Goal: Information Seeking & Learning: Find specific fact

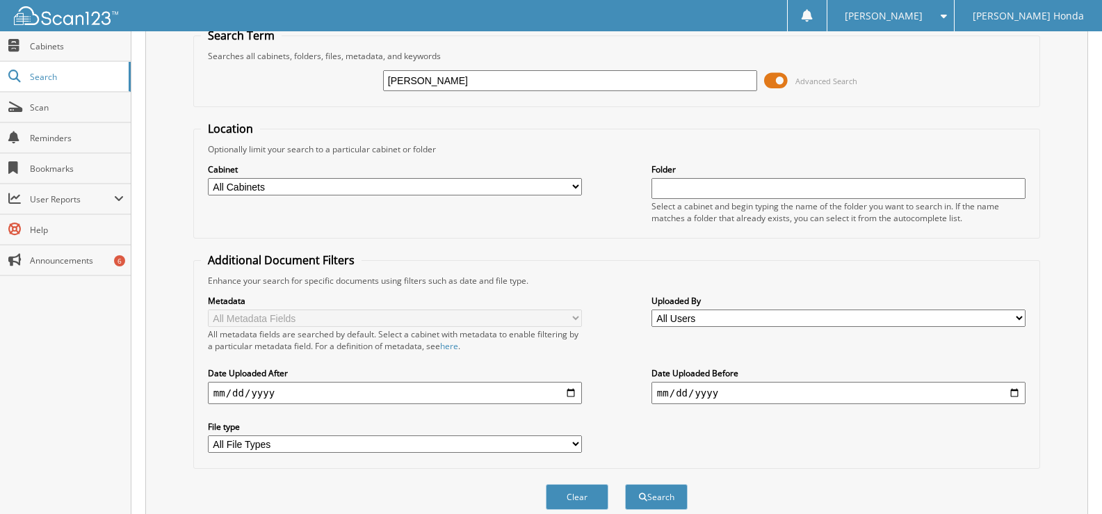
scroll to position [117, 0]
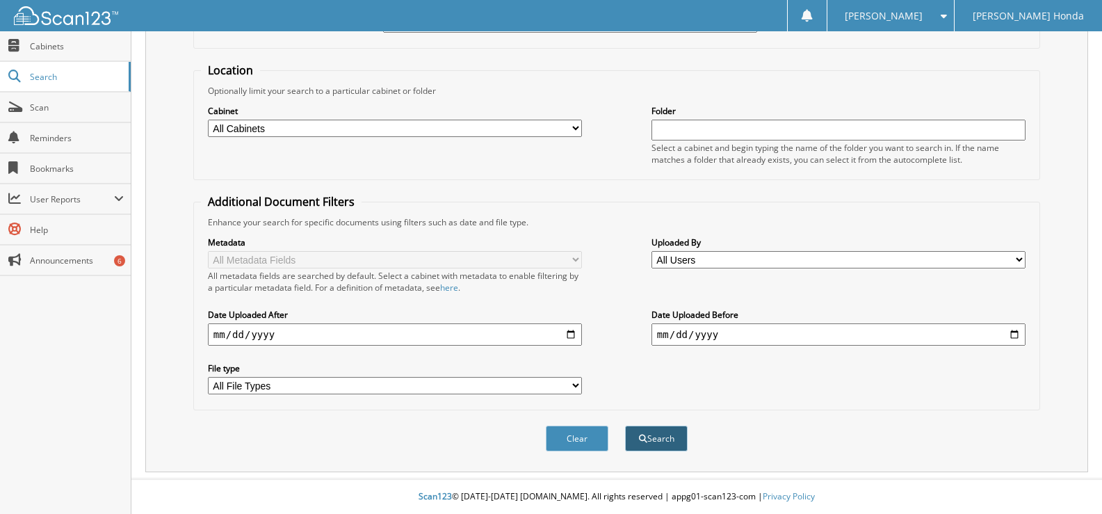
type input "[PERSON_NAME]"
click at [676, 439] on button "Search" at bounding box center [656, 438] width 63 height 26
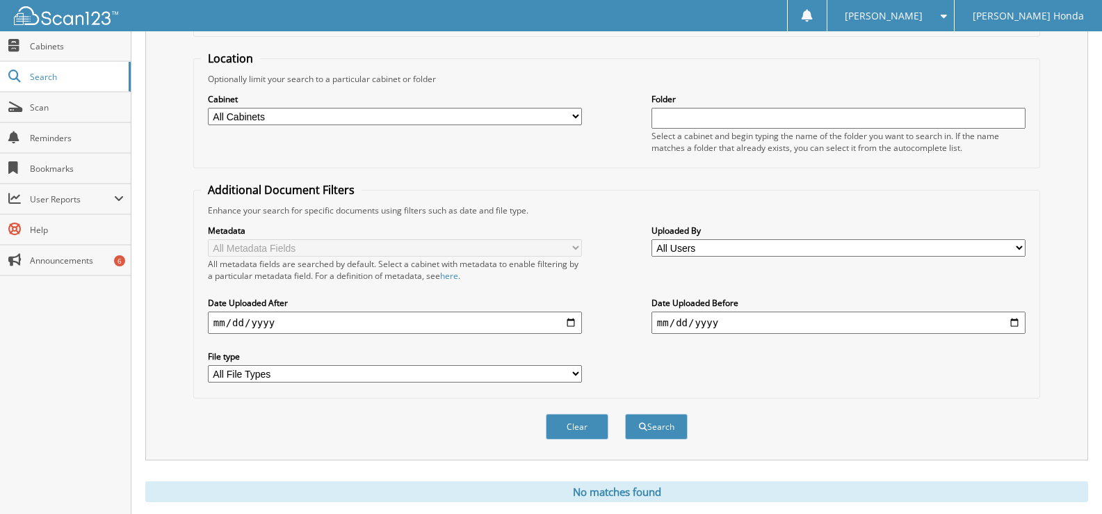
scroll to position [166, 0]
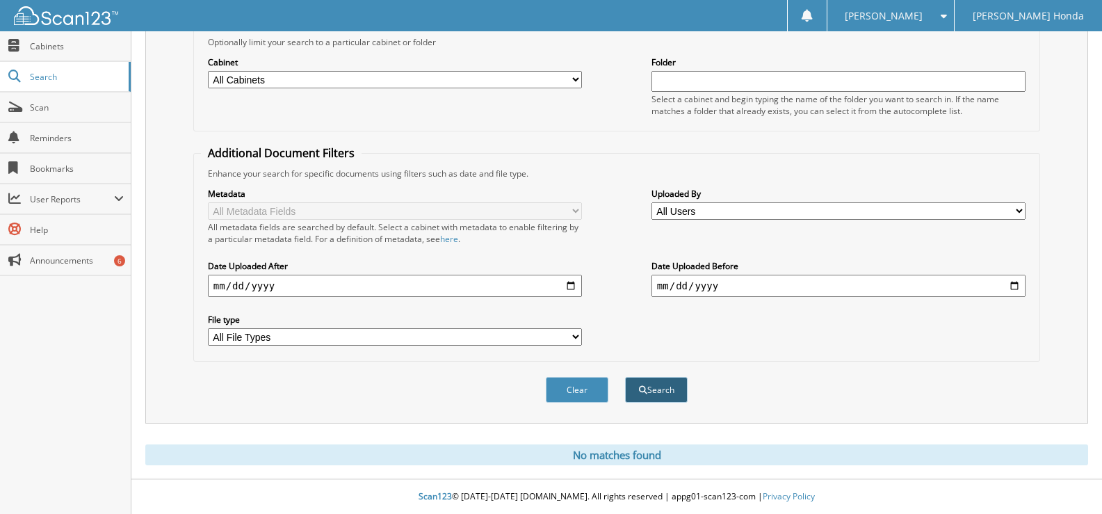
click at [657, 392] on button "Search" at bounding box center [656, 390] width 63 height 26
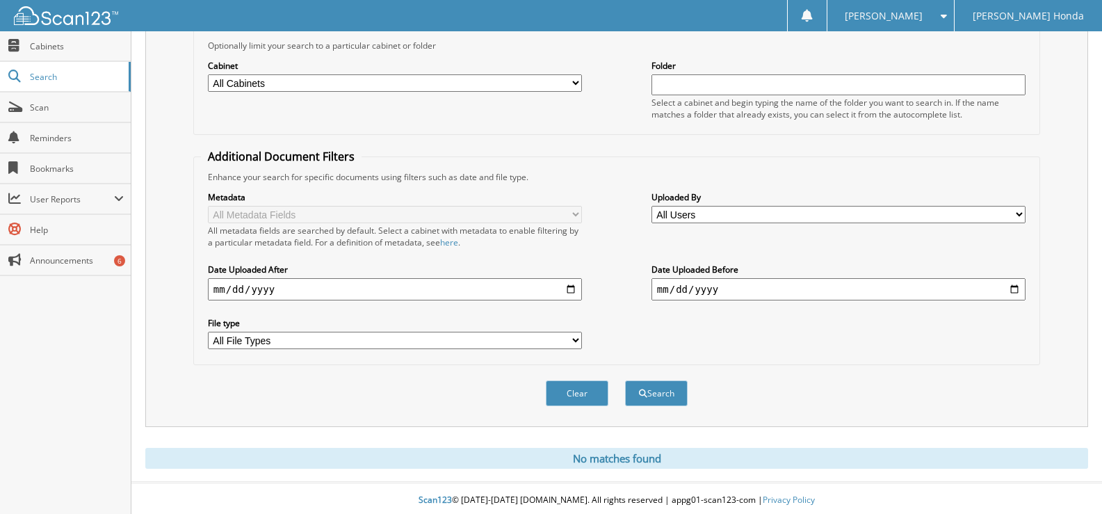
scroll to position [166, 0]
